Goal: Task Accomplishment & Management: Use online tool/utility

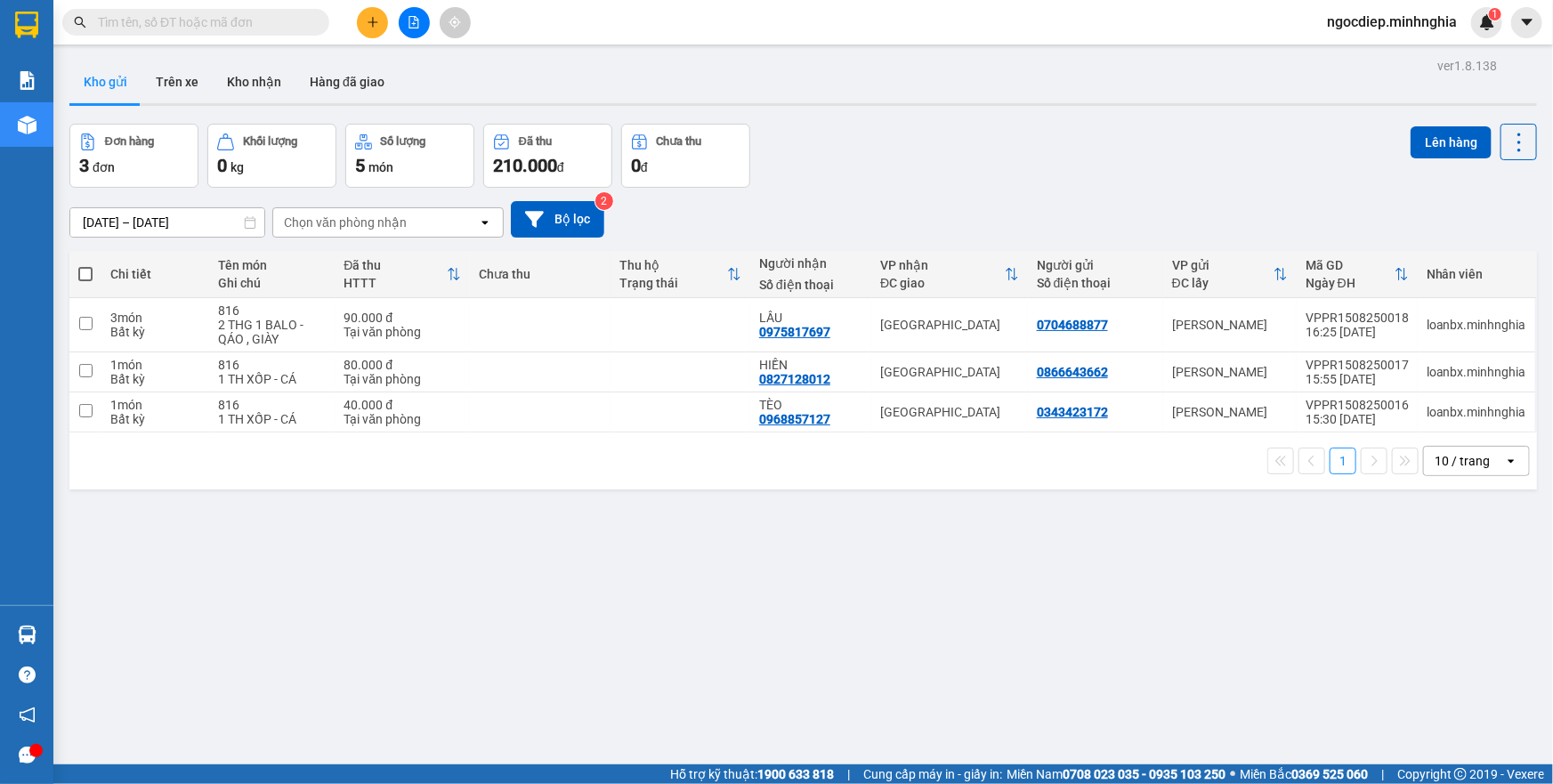
click at [414, 22] on icon "file-add" at bounding box center [415, 22] width 10 height 12
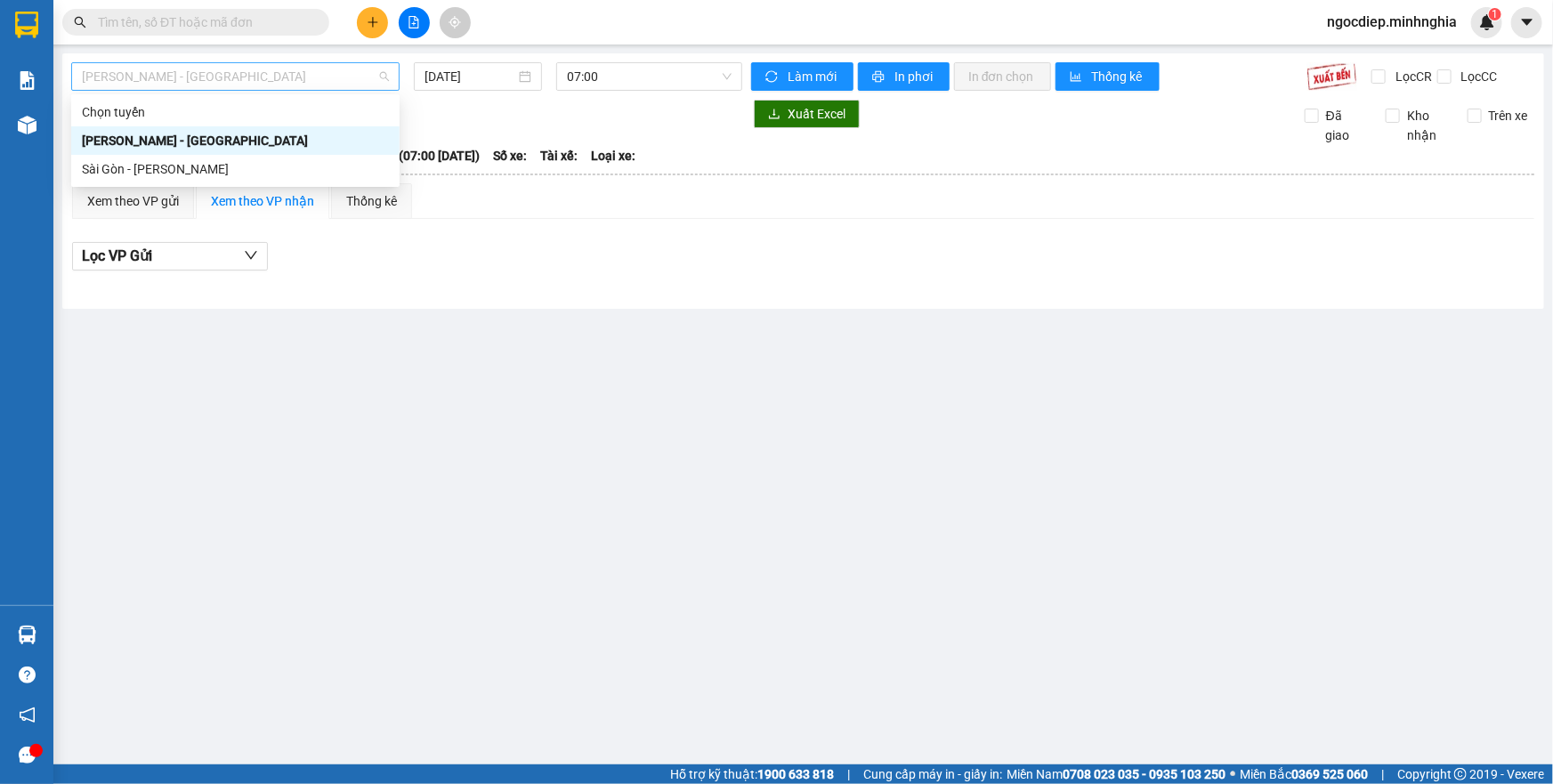
click at [286, 74] on span "[PERSON_NAME] - [GEOGRAPHIC_DATA]" at bounding box center [235, 76] width 307 height 27
click at [265, 171] on div "Sài Gòn - [PERSON_NAME]" at bounding box center [235, 169] width 307 height 20
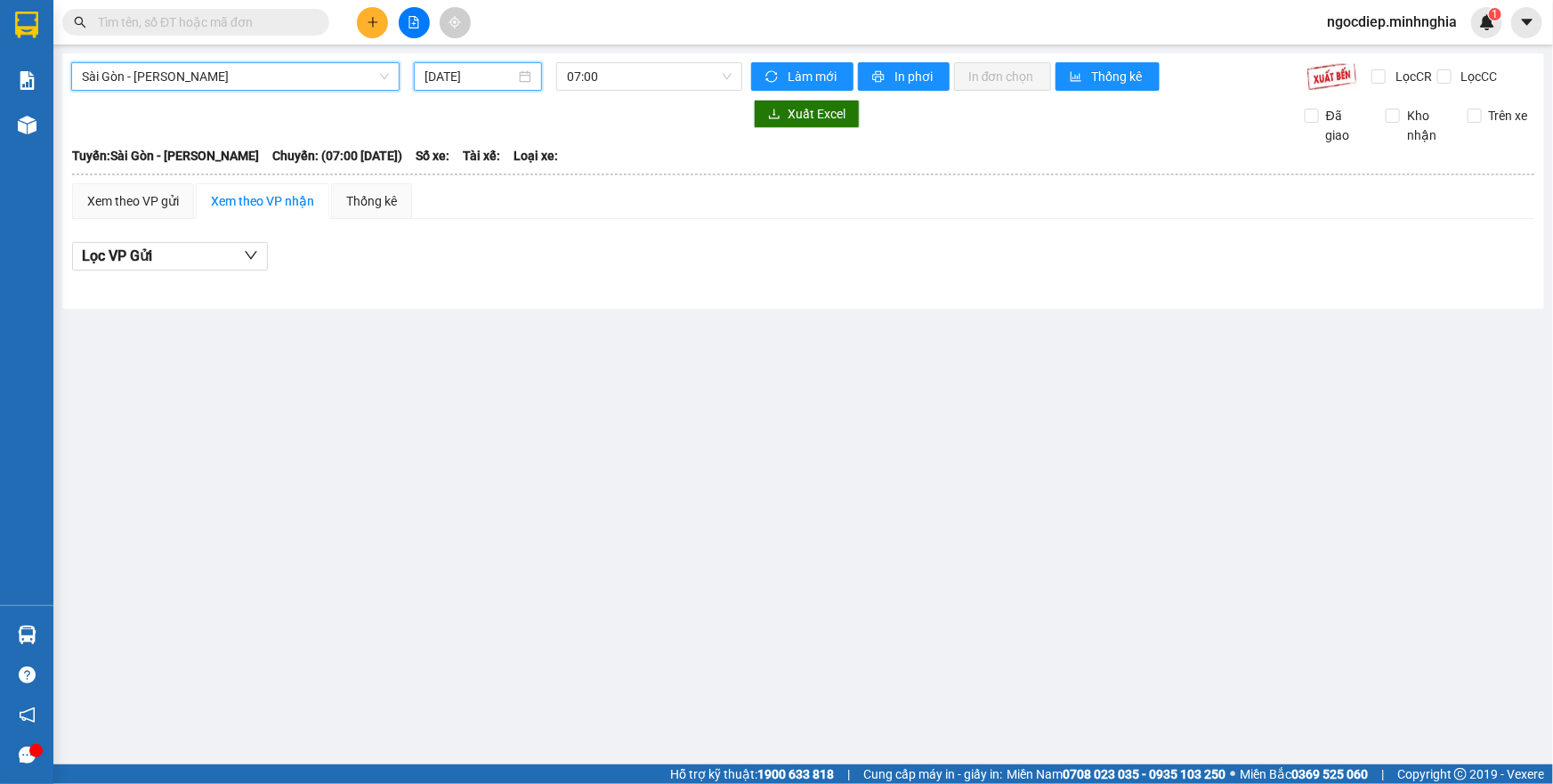
click at [488, 68] on input "[DATE]" at bounding box center [470, 77] width 91 height 20
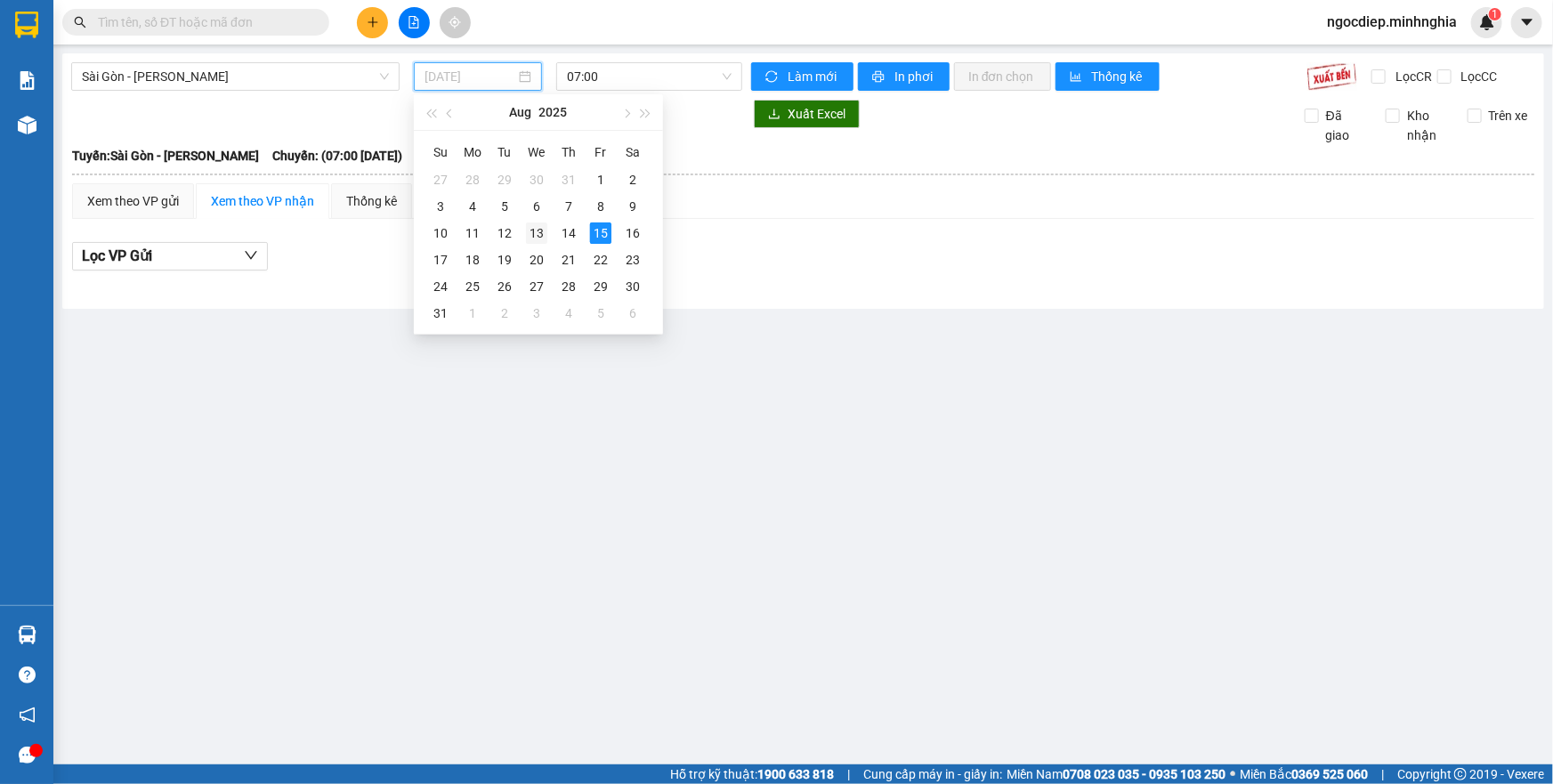
click at [542, 235] on div "13" at bounding box center [536, 233] width 21 height 21
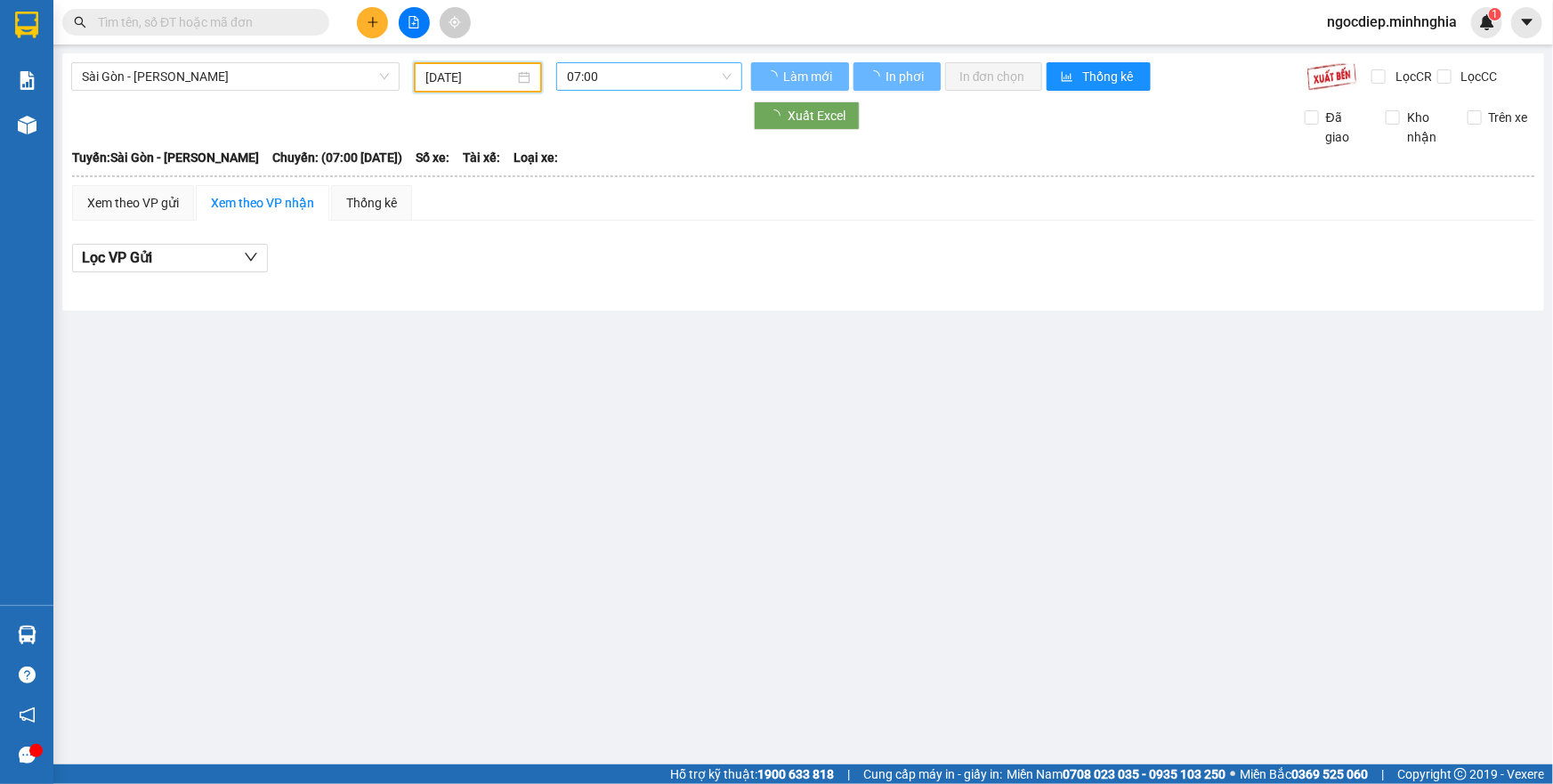
click at [688, 65] on span "07:00" at bounding box center [649, 76] width 165 height 27
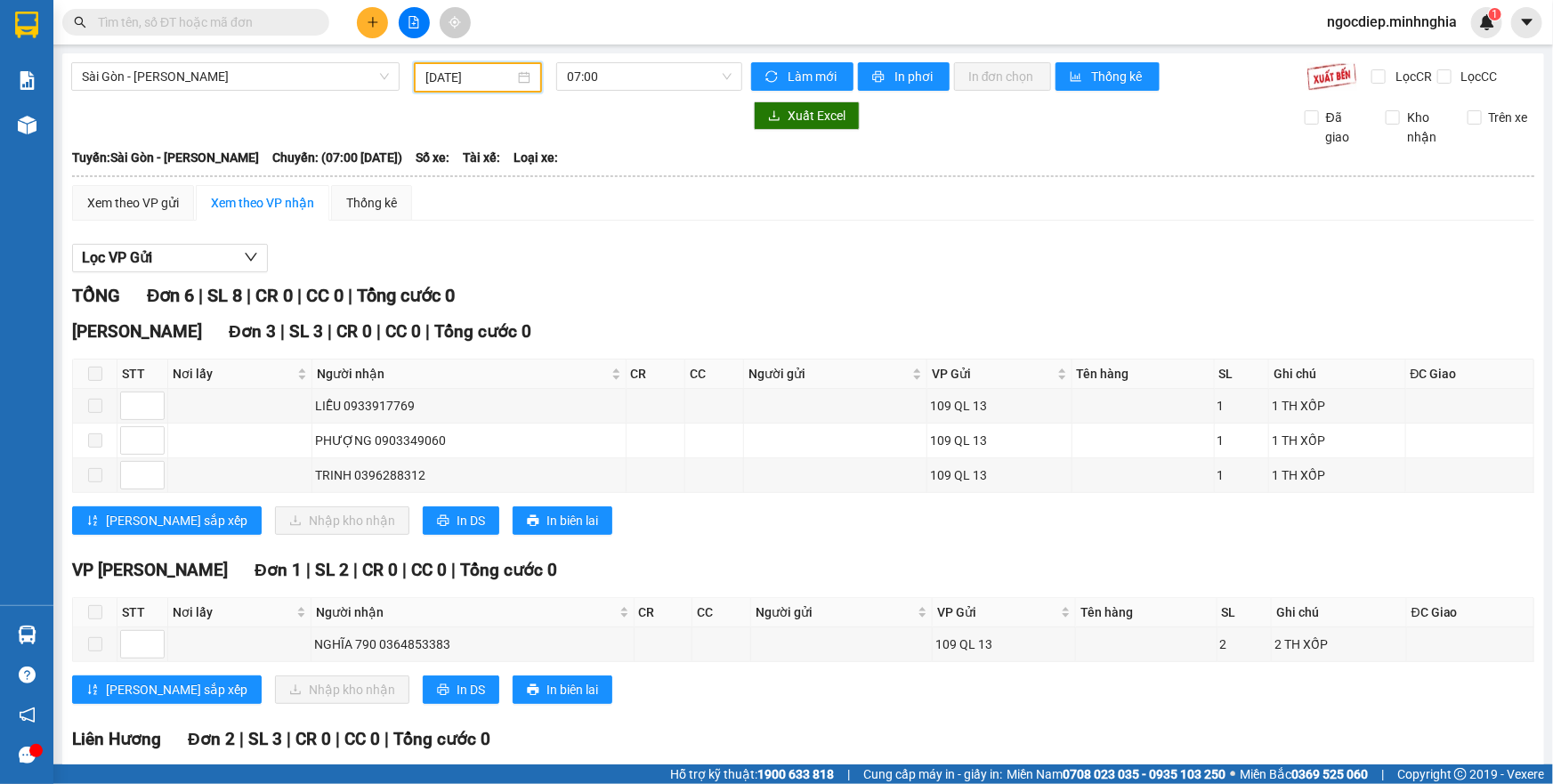
click at [506, 71] on input "[DATE]" at bounding box center [470, 78] width 89 height 20
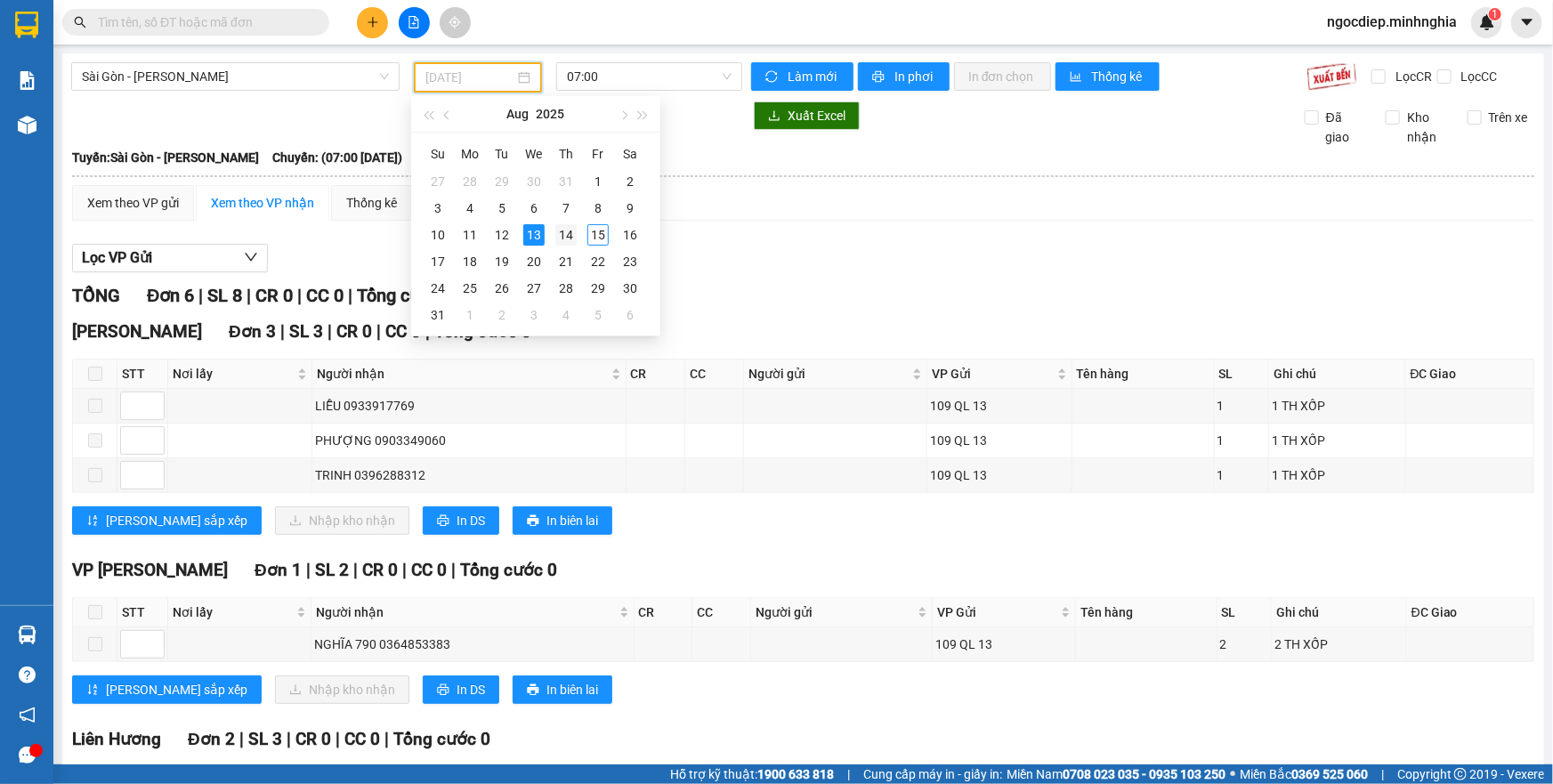
click at [570, 238] on div "14" at bounding box center [566, 234] width 21 height 21
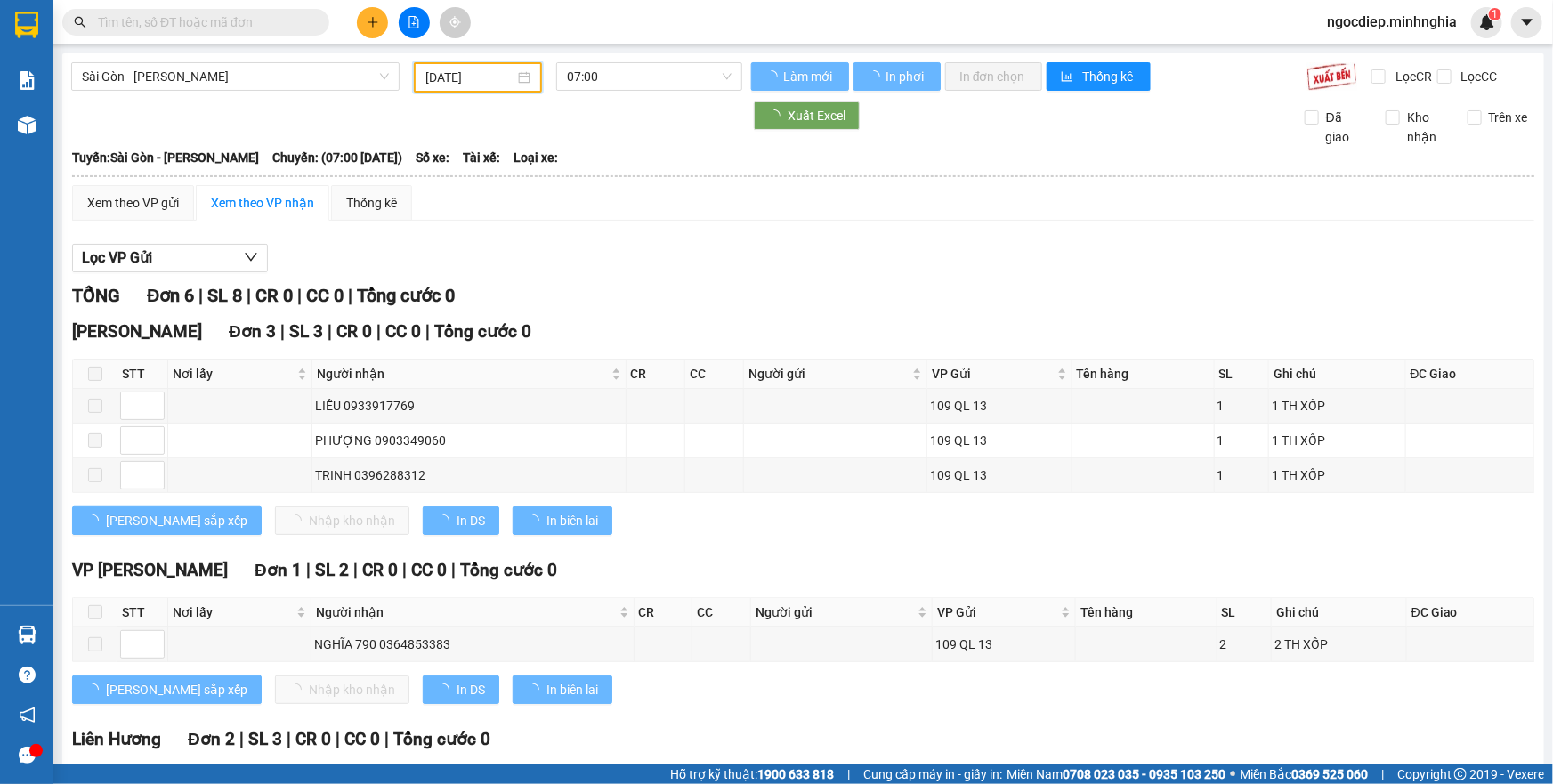
type input "[DATE]"
